Goal: Task Accomplishment & Management: Manage account settings

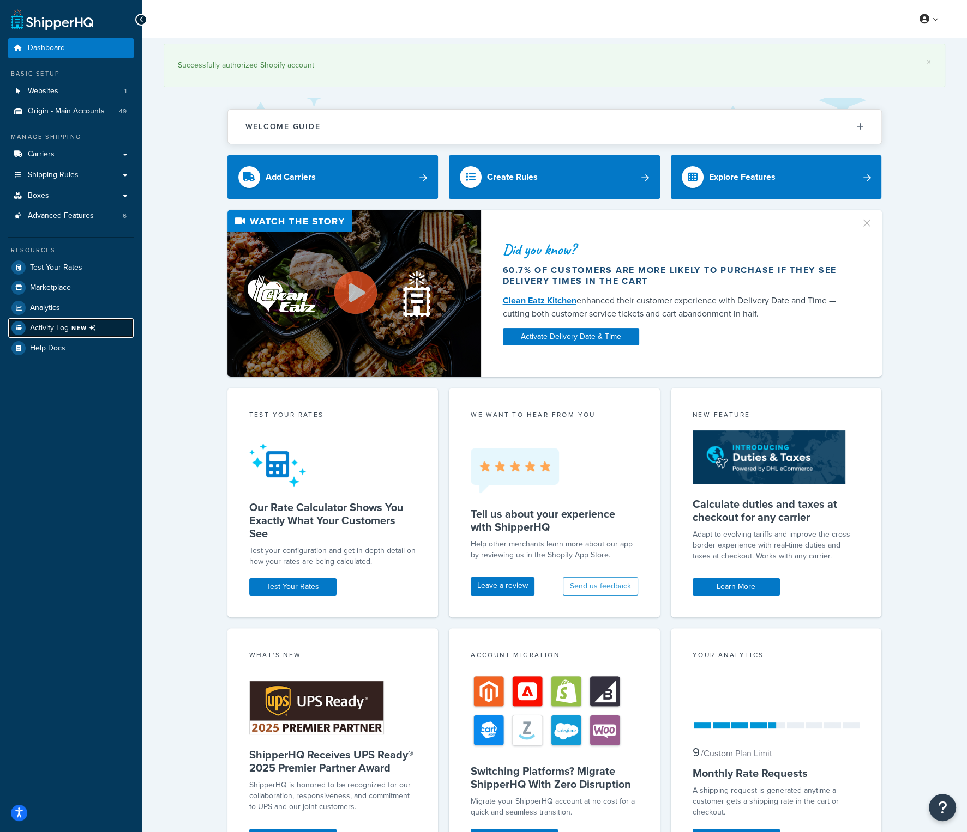
click at [57, 324] on span "Activity Log NEW" at bounding box center [65, 328] width 70 height 14
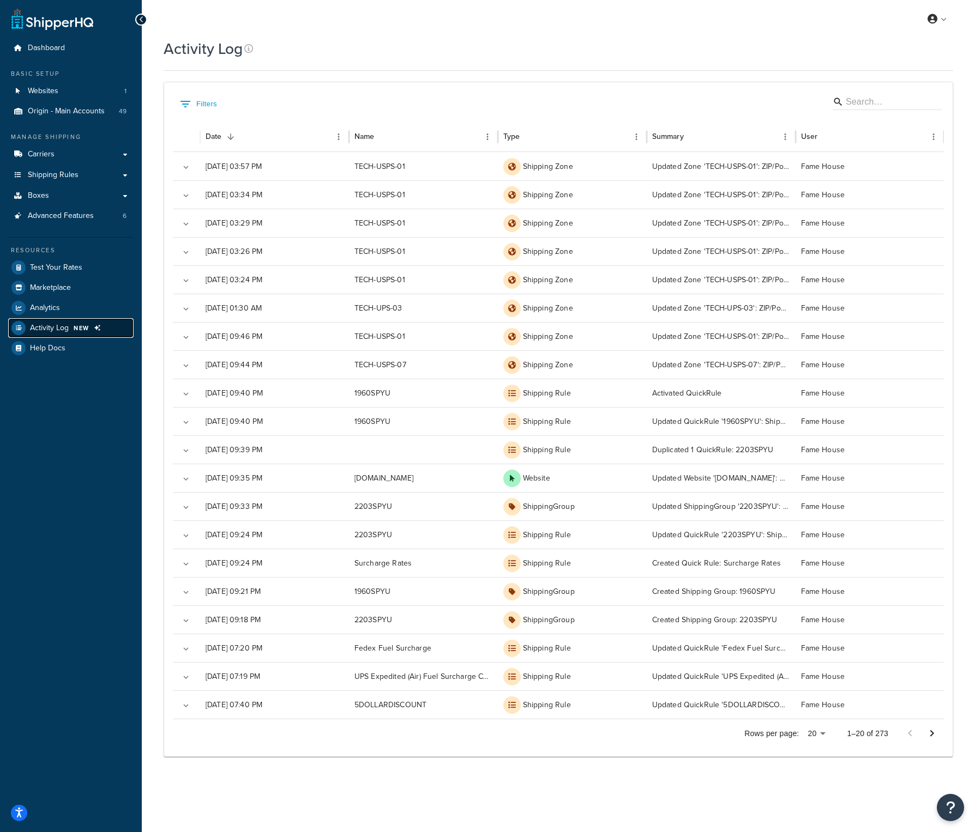
click at [85, 329] on span "NEW" at bounding box center [82, 328] width 16 height 9
click at [95, 493] on div "Dashboard Basic Setup Websites 1 Origin - Main Accounts 49 Manage Shipping Carr…" at bounding box center [71, 416] width 142 height 832
click at [940, 15] on link at bounding box center [937, 19] width 31 height 16
click at [898, 126] on link "Logout" at bounding box center [903, 129] width 97 height 22
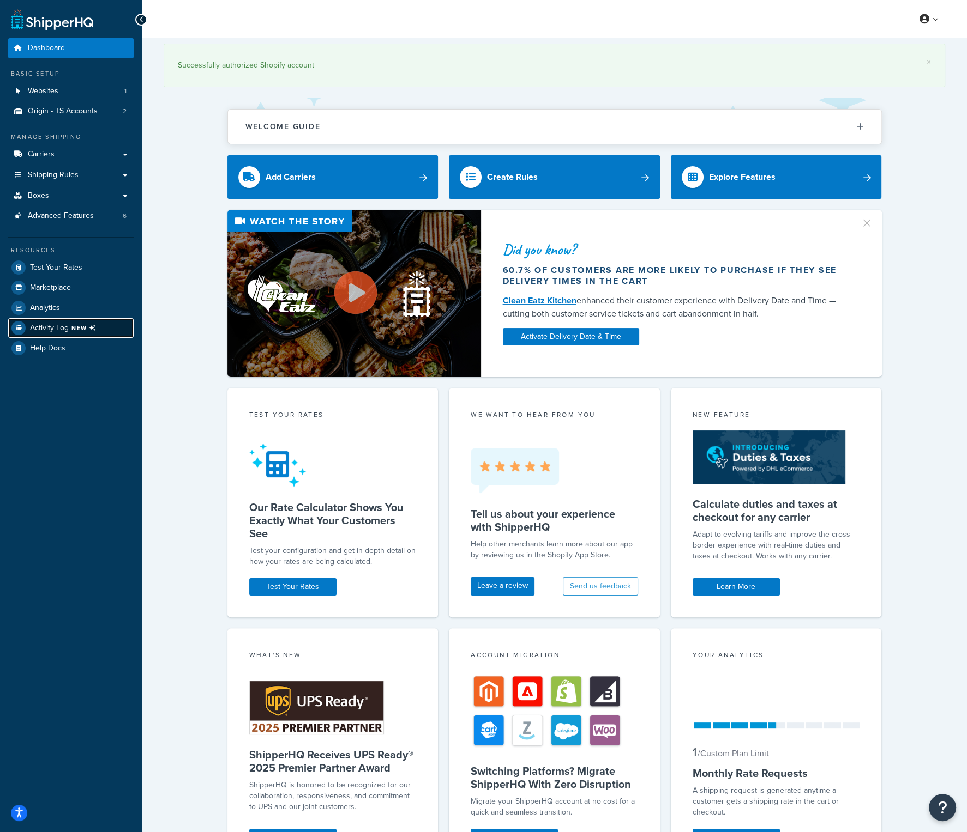
click at [89, 324] on icon at bounding box center [93, 328] width 14 height 14
